Goal: Find specific page/section: Find specific page/section

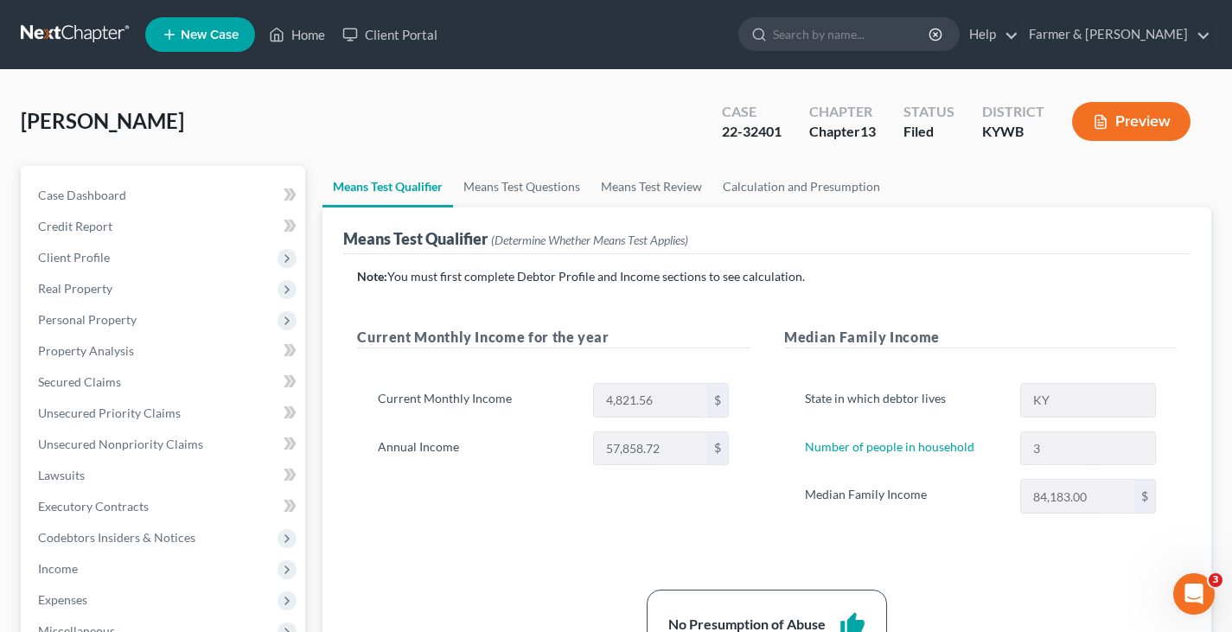
click at [896, 182] on ul "Means Test Qualifier Means Test Questions Means Test Review Calculation and Pre…" at bounding box center [766, 186] width 889 height 41
click at [293, 32] on link "Home" at bounding box center [296, 34] width 73 height 31
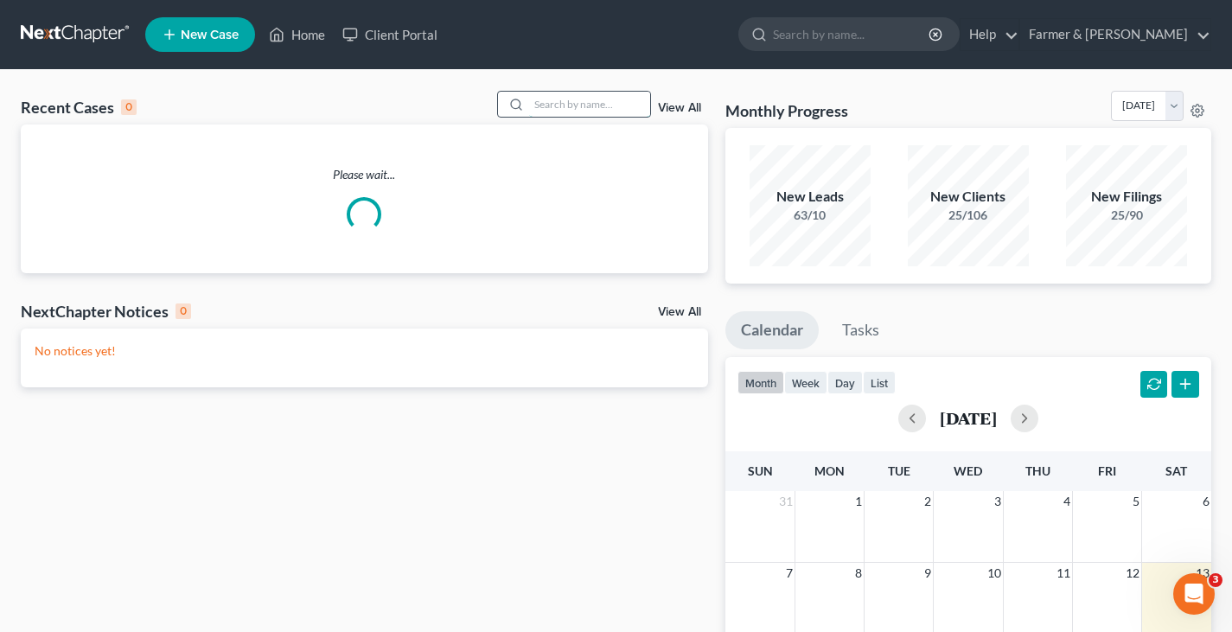
click at [548, 99] on input "search" at bounding box center [589, 104] width 121 height 25
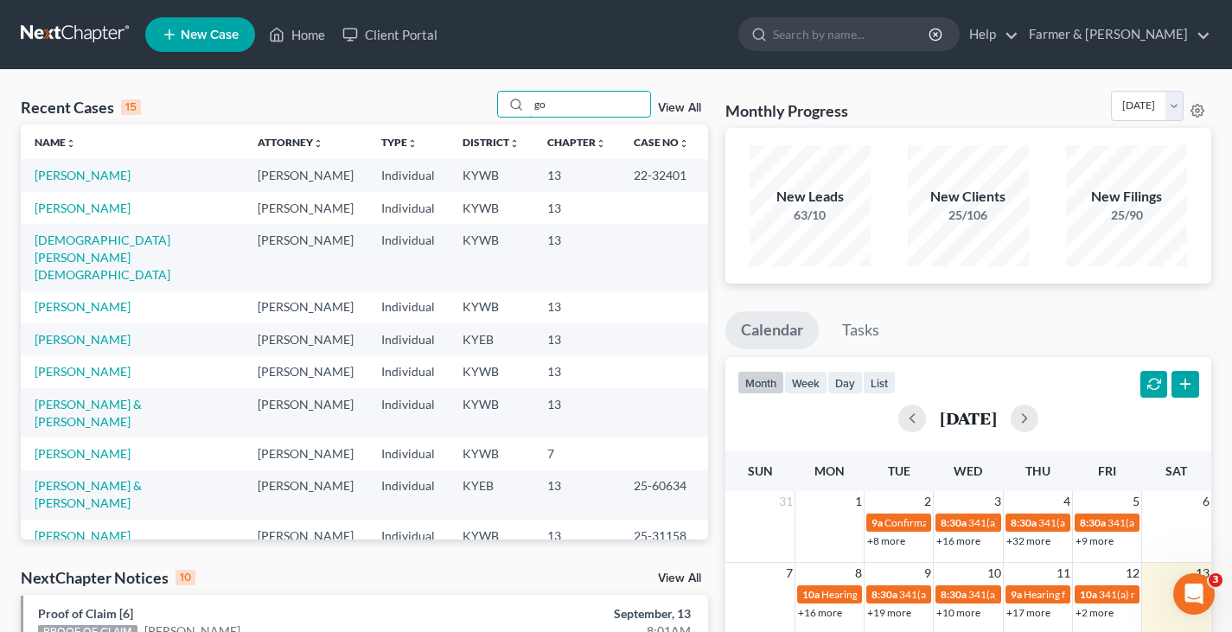
type input "g"
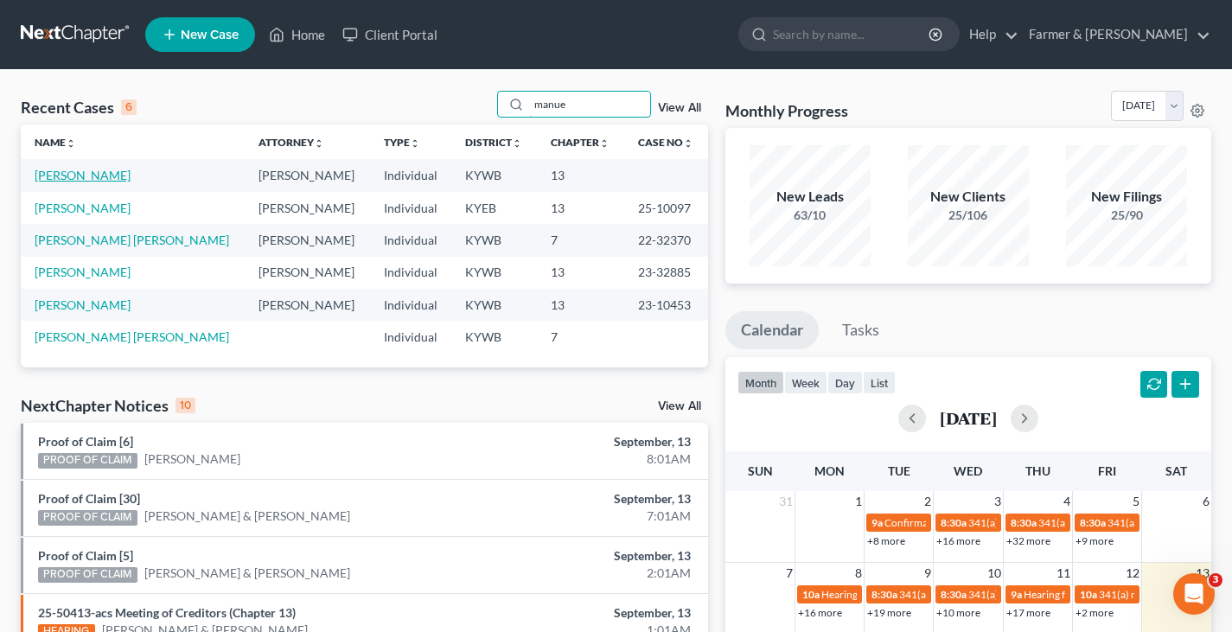
type input "manue"
click at [78, 172] on link "[PERSON_NAME]" at bounding box center [83, 175] width 96 height 15
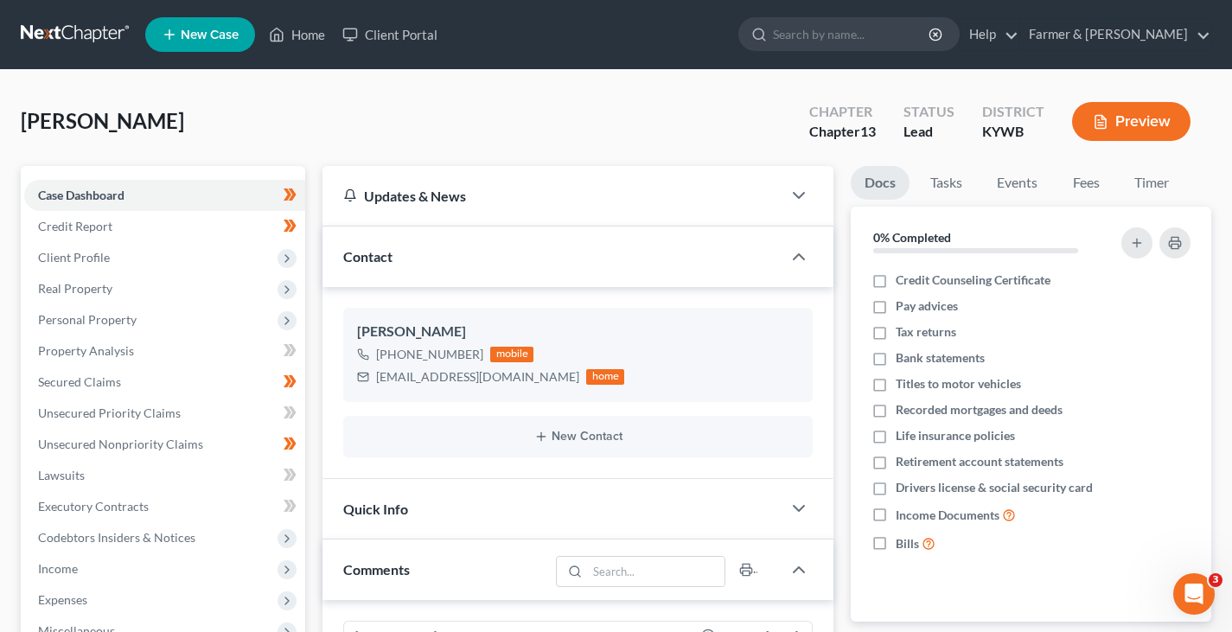
scroll to position [561, 0]
